Goal: Task Accomplishment & Management: Use online tool/utility

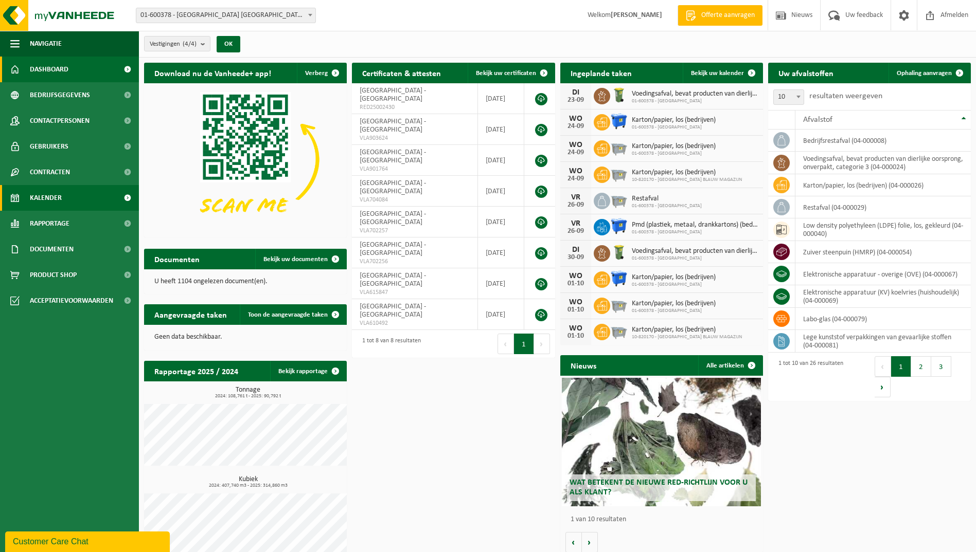
drag, startPoint x: 54, startPoint y: 200, endPoint x: 75, endPoint y: 192, distance: 22.3
click at [54, 200] on span "Kalender" at bounding box center [46, 198] width 32 height 26
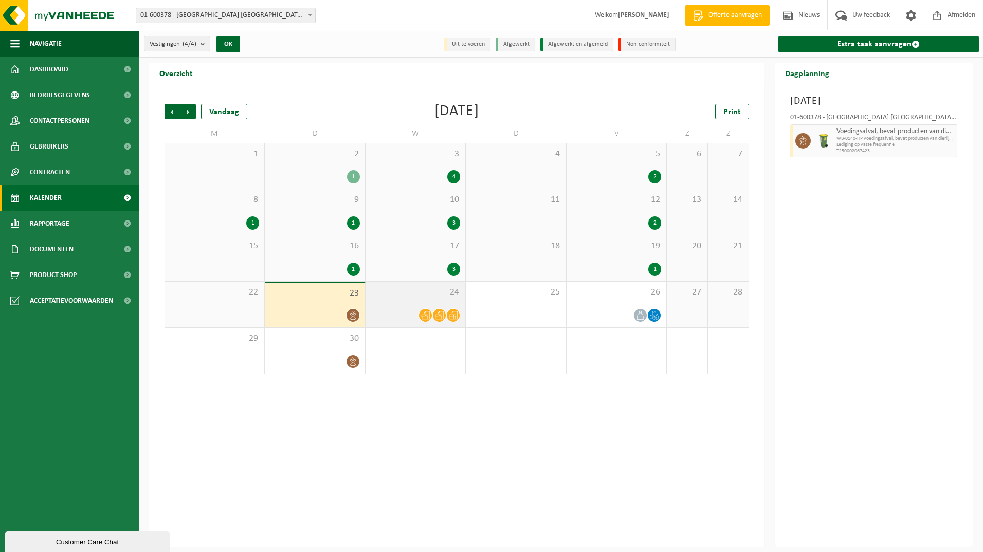
click at [424, 310] on span at bounding box center [425, 315] width 13 height 13
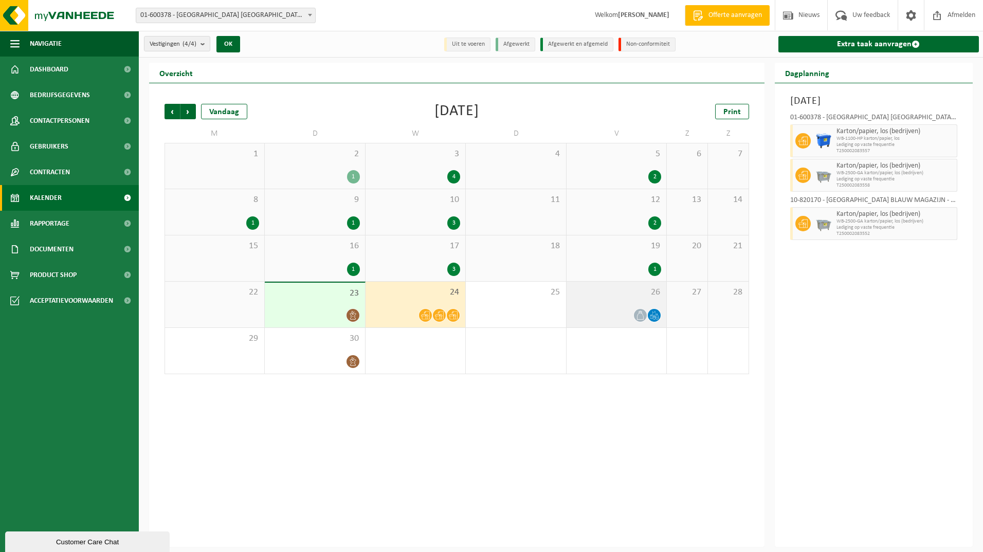
click at [603, 306] on div "26" at bounding box center [617, 305] width 100 height 46
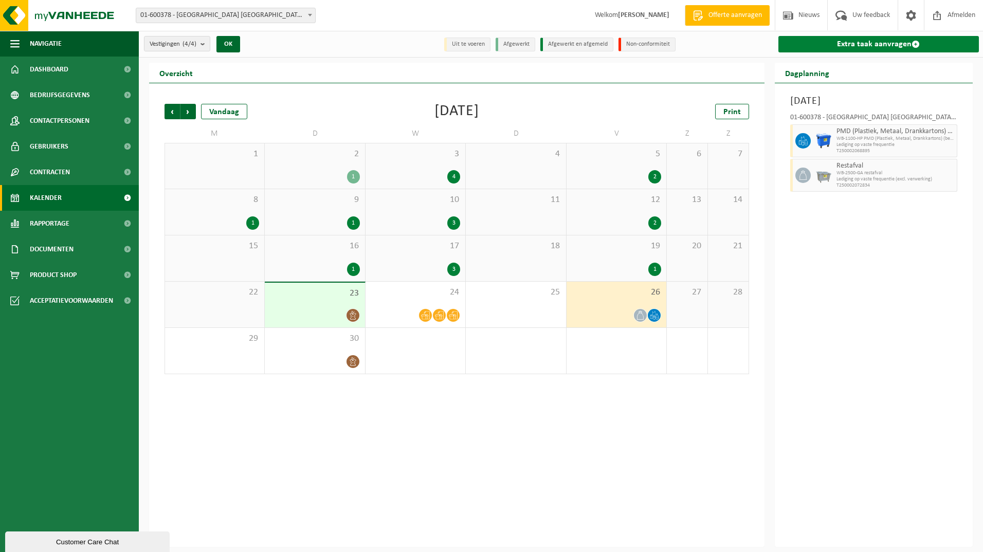
click at [837, 41] on link "Extra taak aanvragen" at bounding box center [879, 44] width 201 height 16
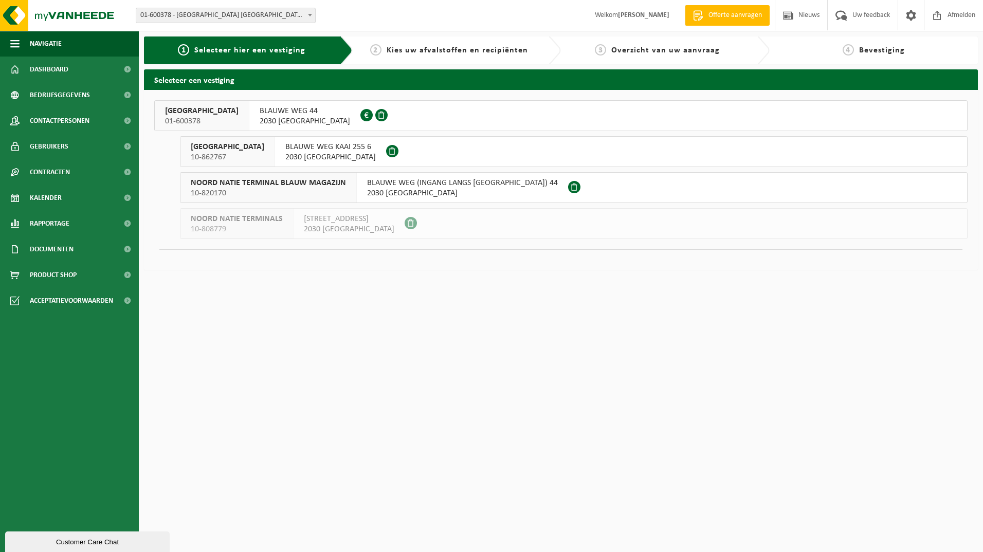
click at [205, 123] on span "01-600378" at bounding box center [202, 121] width 74 height 10
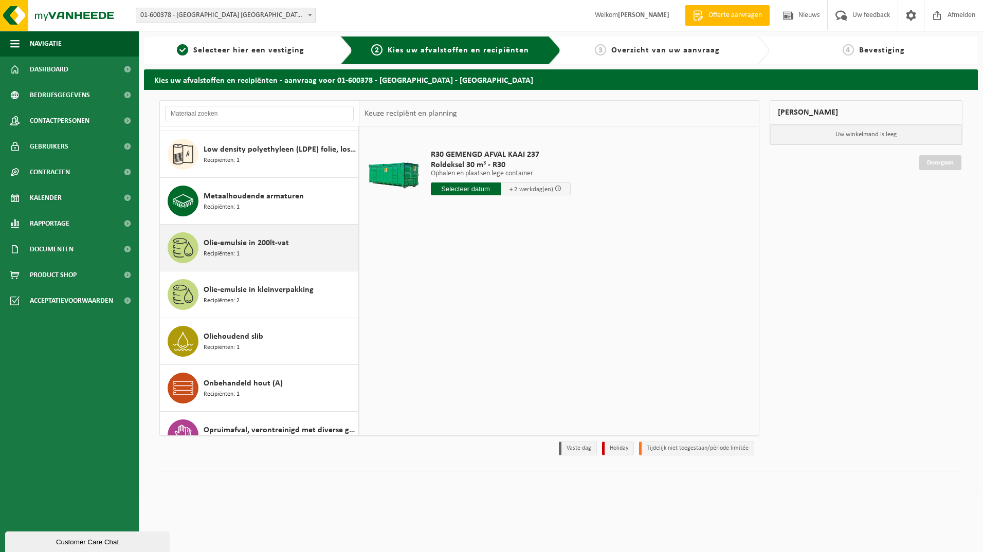
scroll to position [514, 0]
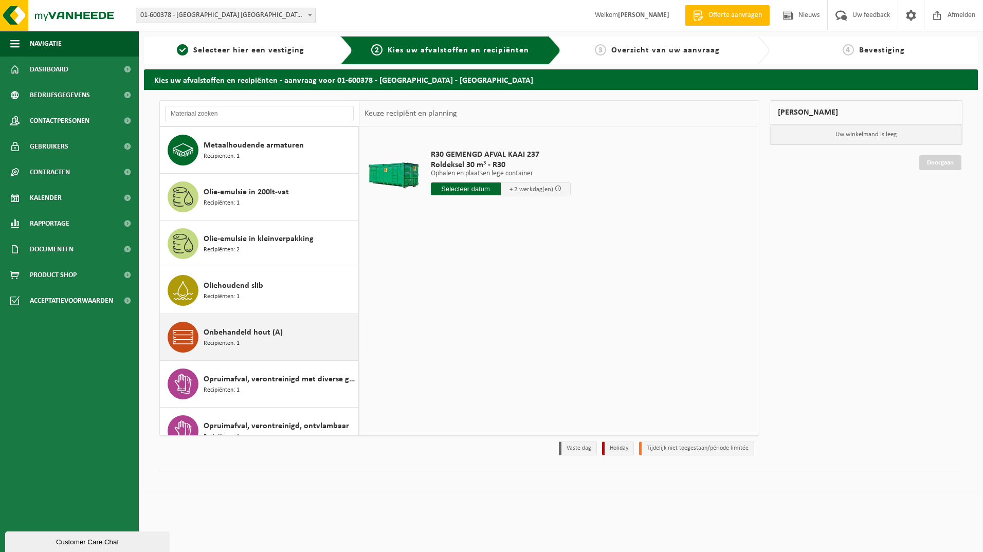
click at [218, 331] on span "Onbehandeld hout (A)" at bounding box center [243, 333] width 79 height 12
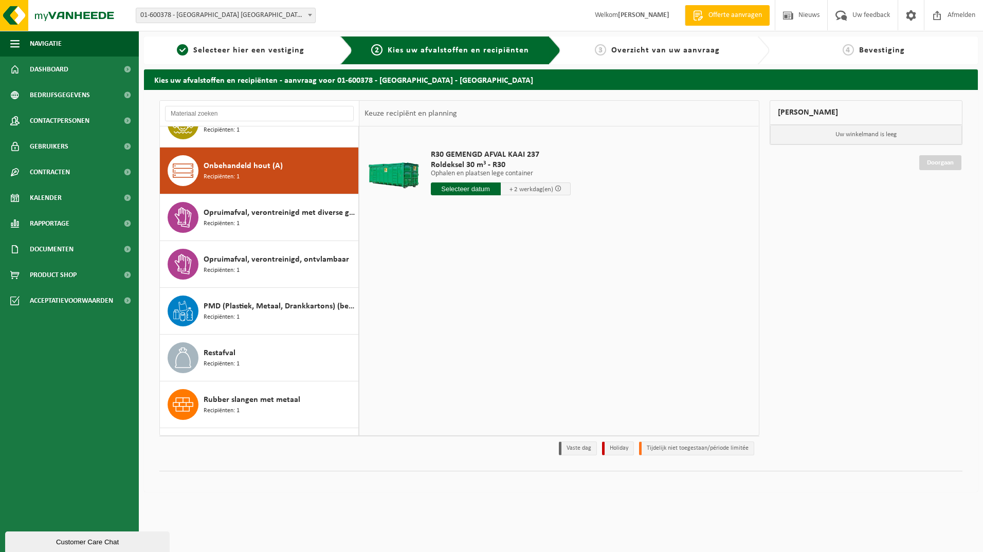
scroll to position [702, 0]
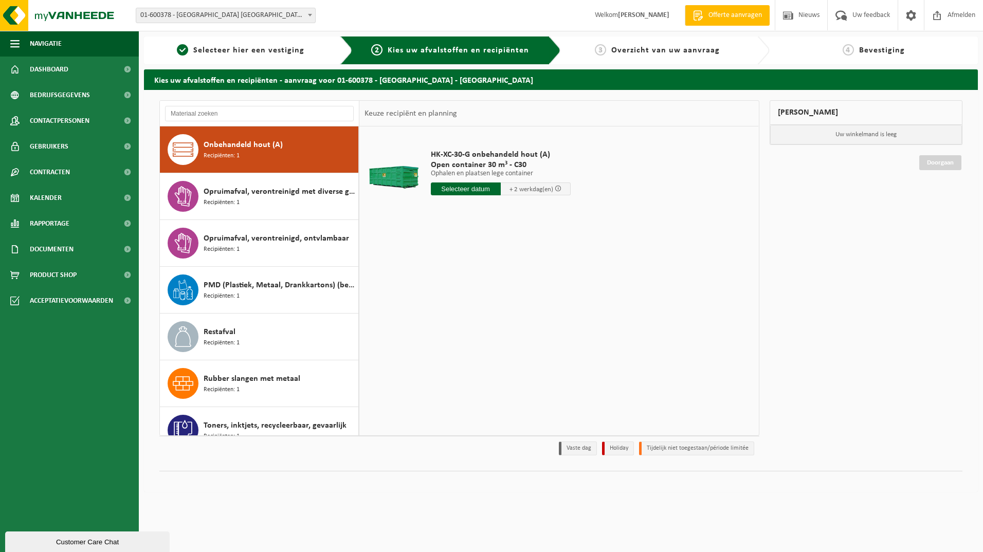
click at [462, 187] on input "text" at bounding box center [466, 189] width 70 height 13
click at [475, 296] on div "24" at bounding box center [476, 296] width 18 height 16
type input "Van 2025-09-24"
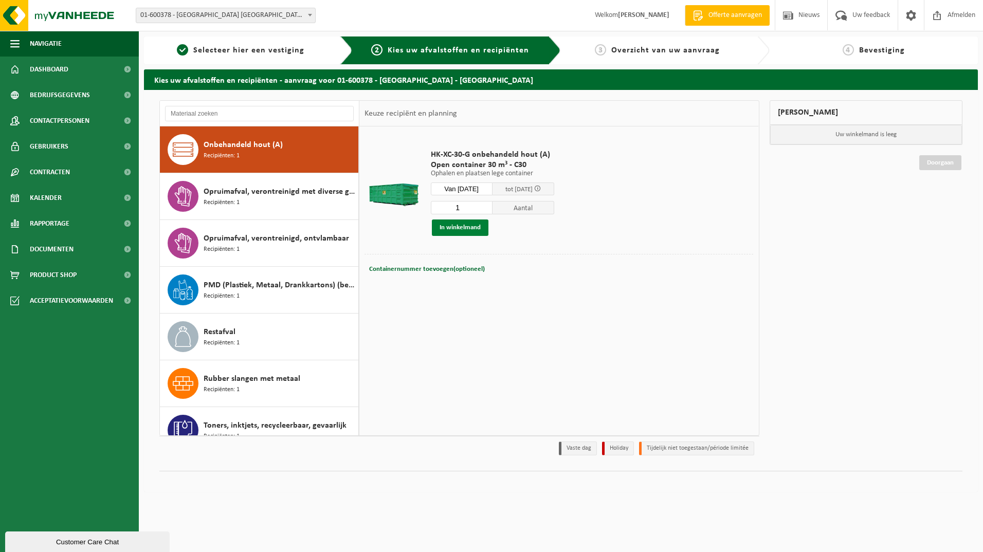
click at [471, 229] on button "In winkelmand" at bounding box center [460, 228] width 57 height 16
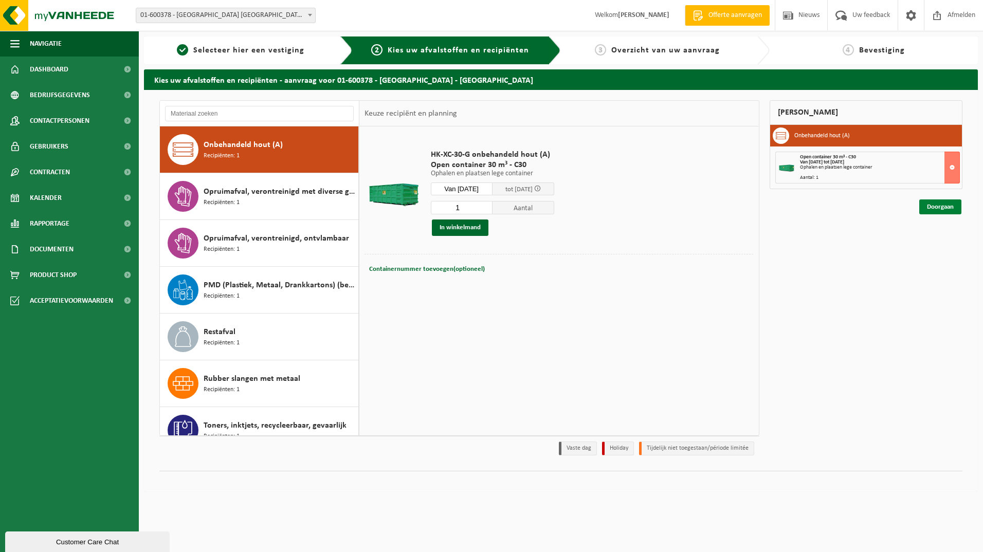
click at [936, 207] on link "Doorgaan" at bounding box center [940, 207] width 42 height 15
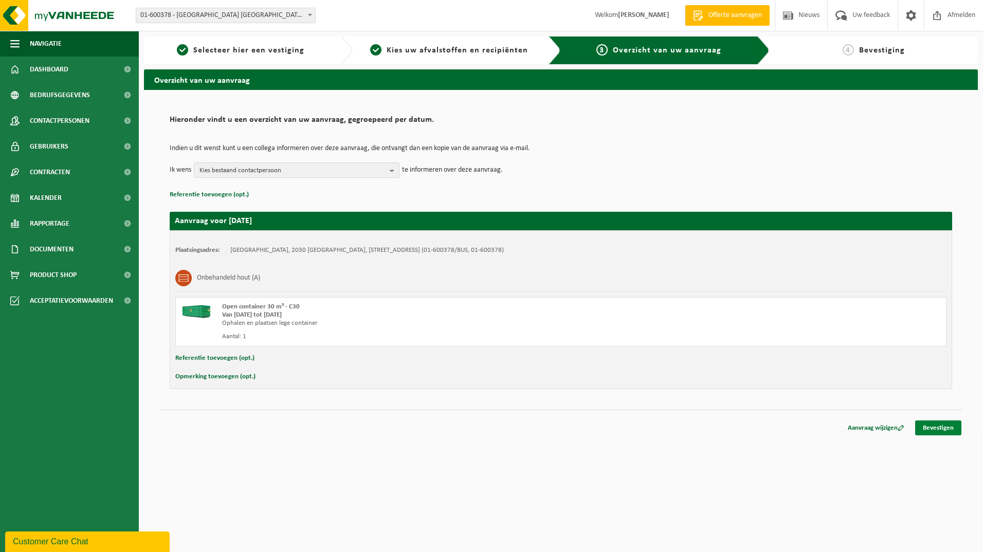
click at [937, 429] on link "Bevestigen" at bounding box center [938, 428] width 46 height 15
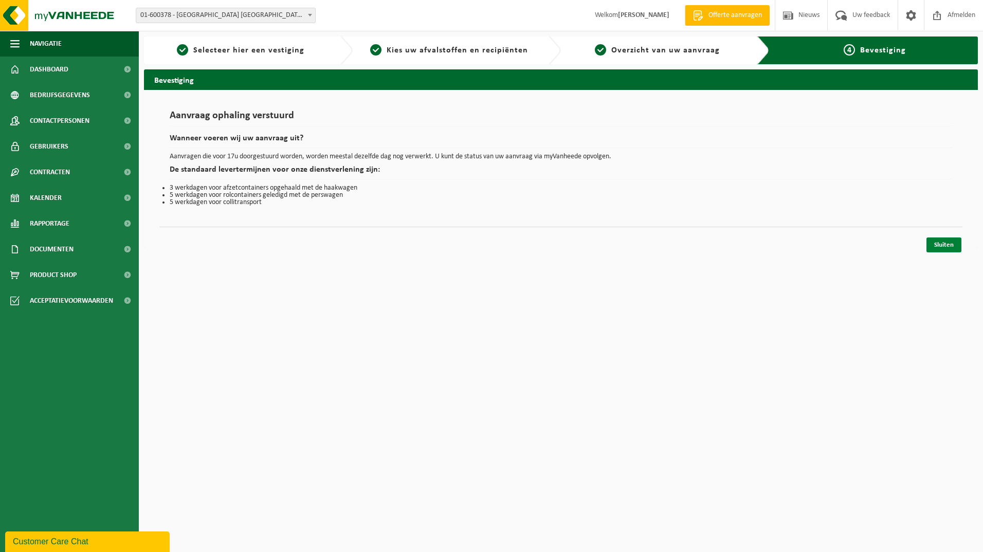
click at [936, 243] on link "Sluiten" at bounding box center [944, 245] width 35 height 15
